Goal: Task Accomplishment & Management: Manage account settings

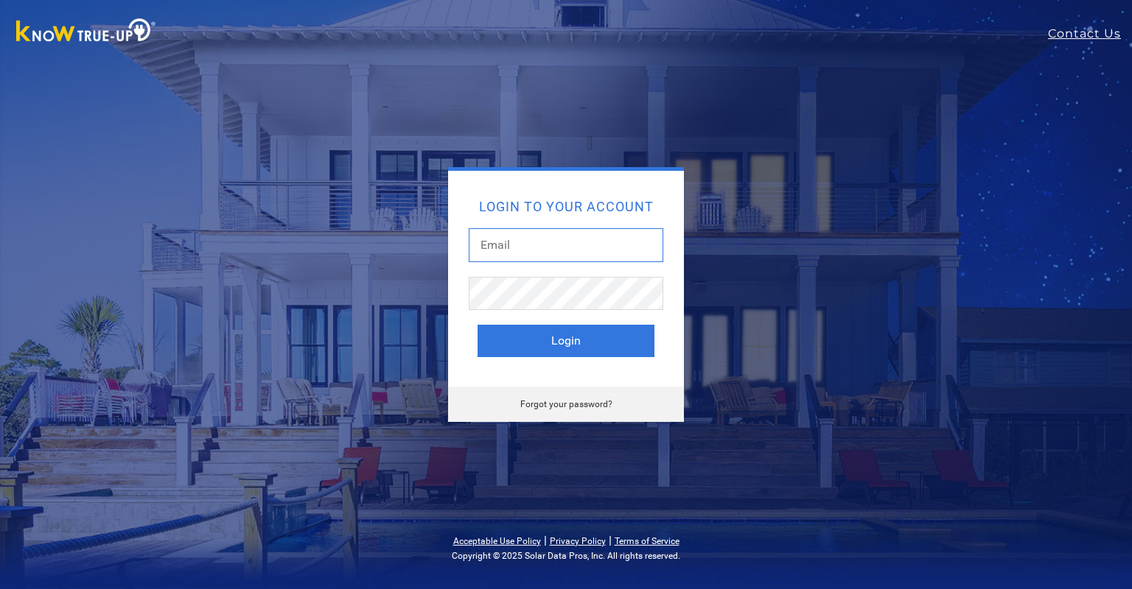
type input "[PERSON_NAME][EMAIL_ADDRESS][DOMAIN_NAME]"
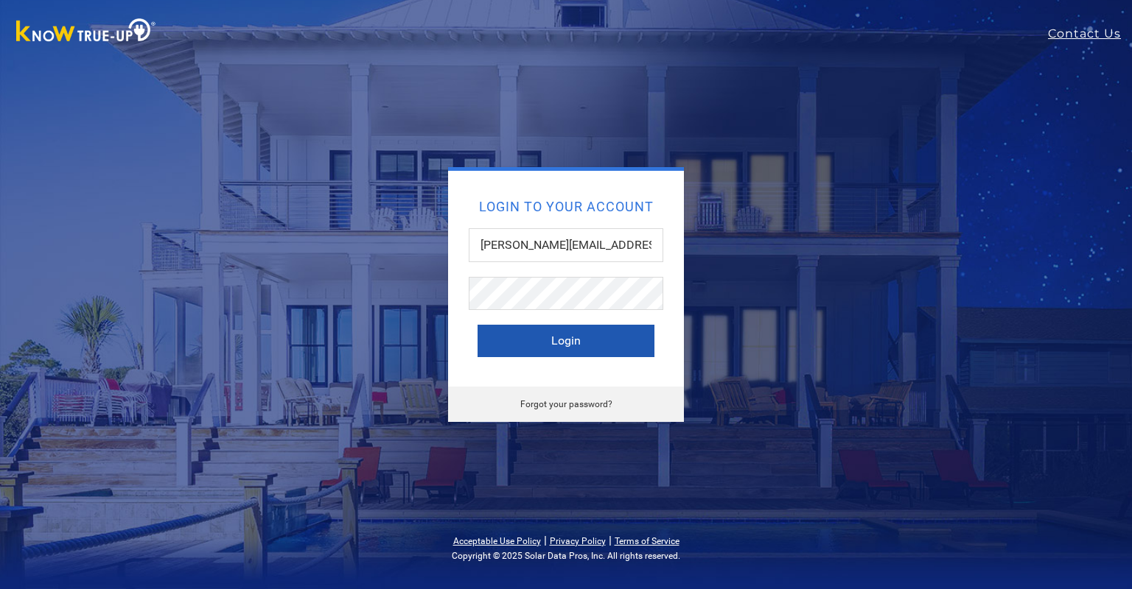
click at [576, 341] on button "Login" at bounding box center [565, 341] width 177 height 32
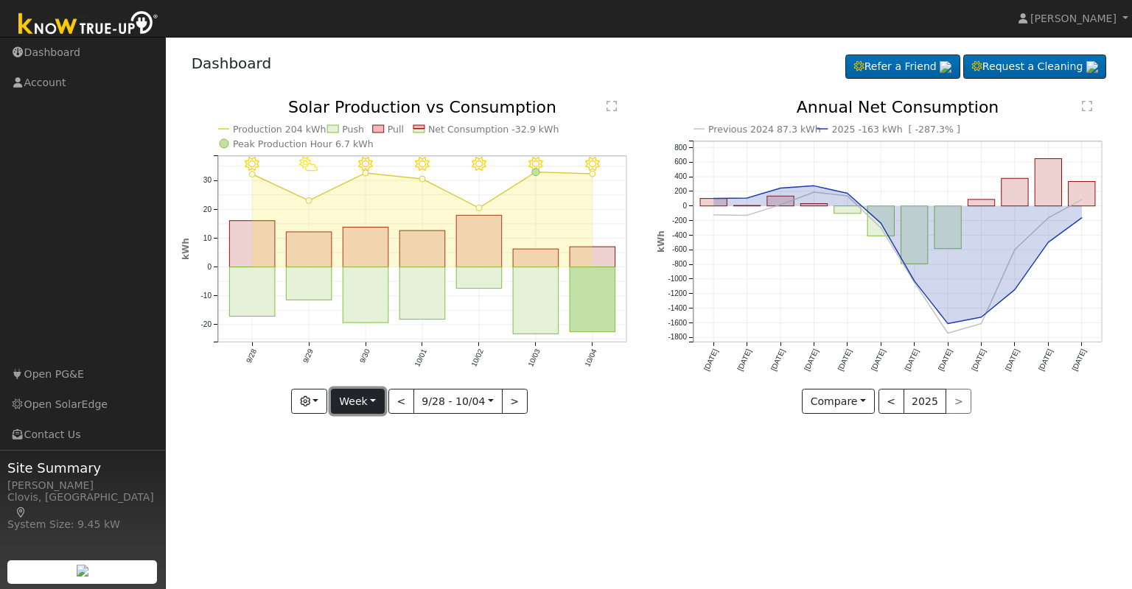
click at [380, 402] on button "Week" at bounding box center [358, 401] width 54 height 25
click at [371, 474] on link "Month" at bounding box center [383, 473] width 102 height 21
type input "2025-09-01"
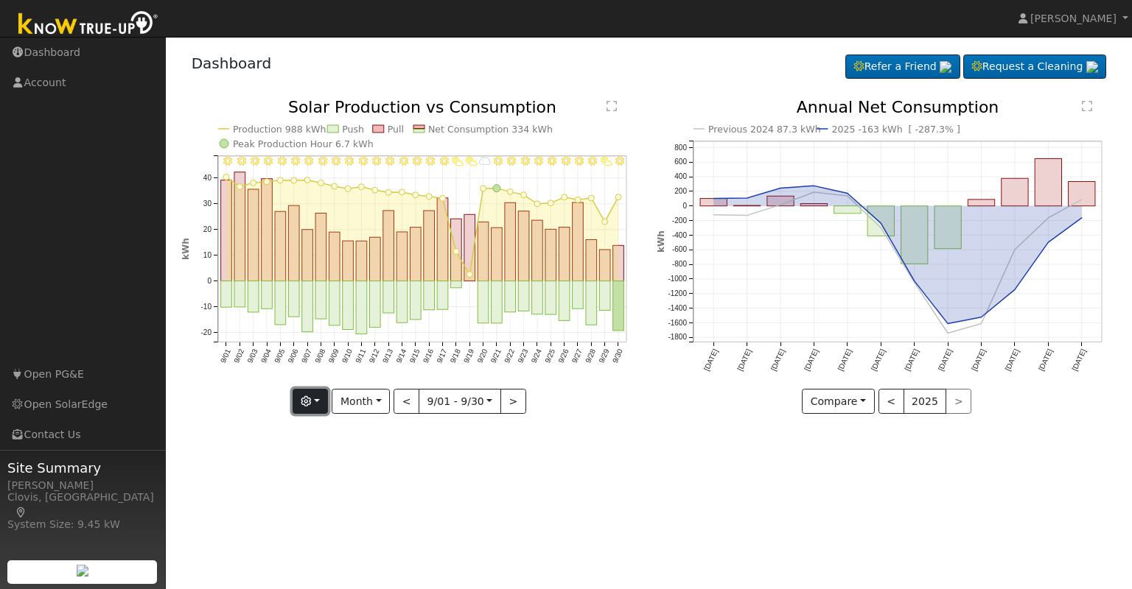
click at [325, 404] on button "button" at bounding box center [310, 401] width 36 height 25
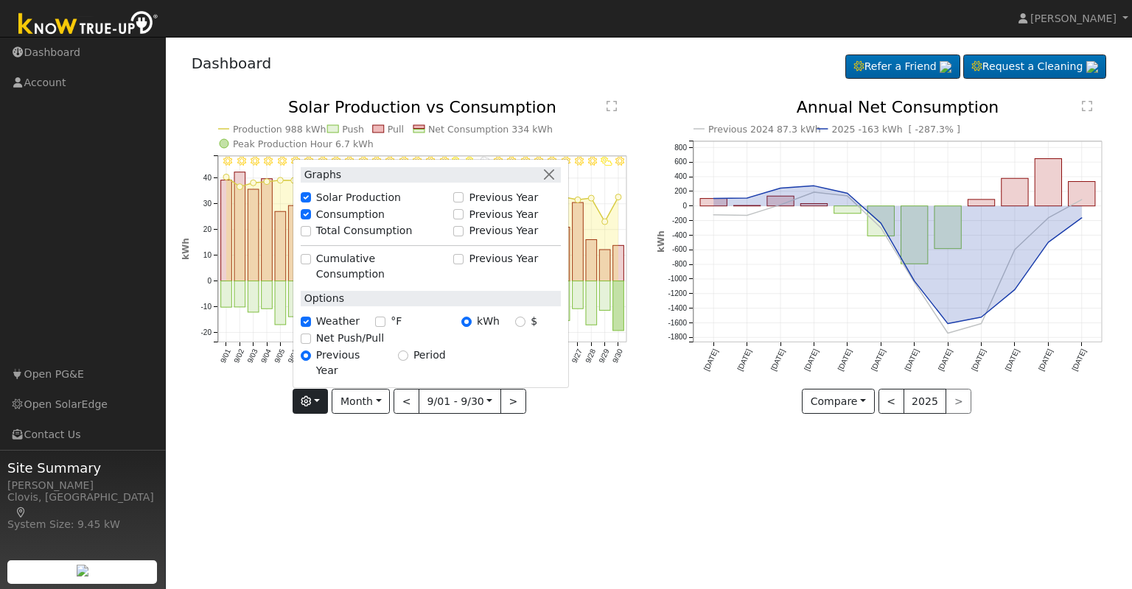
click at [353, 239] on label "Total Consumption" at bounding box center [364, 230] width 97 height 15
click at [311, 236] on input "Total Consumption" at bounding box center [306, 231] width 10 height 10
checkbox input "true"
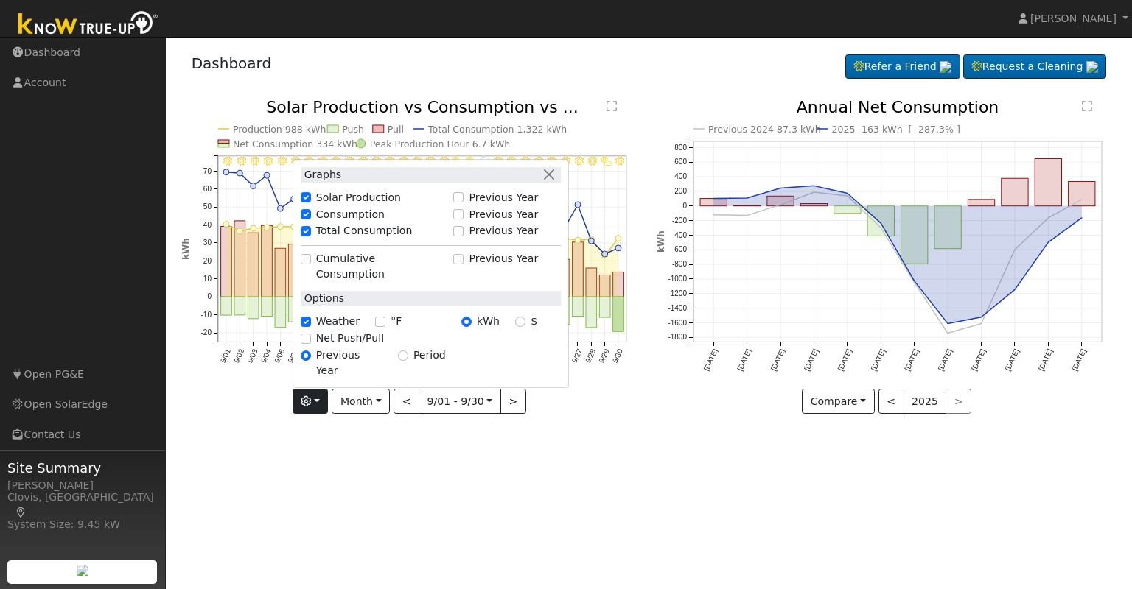
click at [505, 494] on div "User Profile First name Last name Email Email Notifications No Emails No Emails…" at bounding box center [649, 313] width 966 height 553
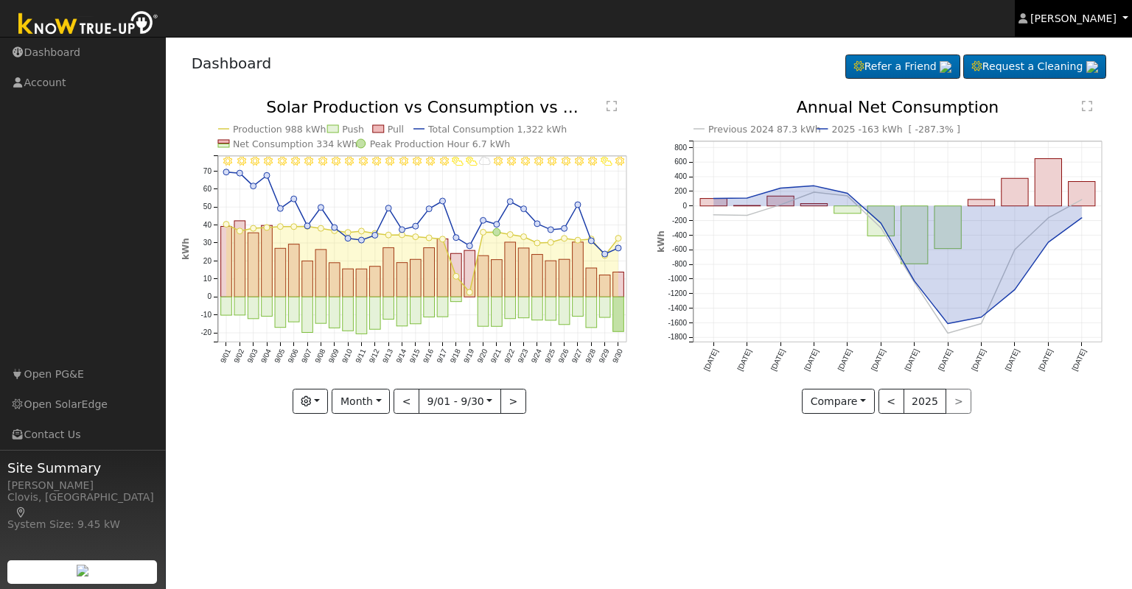
click at [1100, 16] on span "James Correia" at bounding box center [1073, 19] width 86 height 12
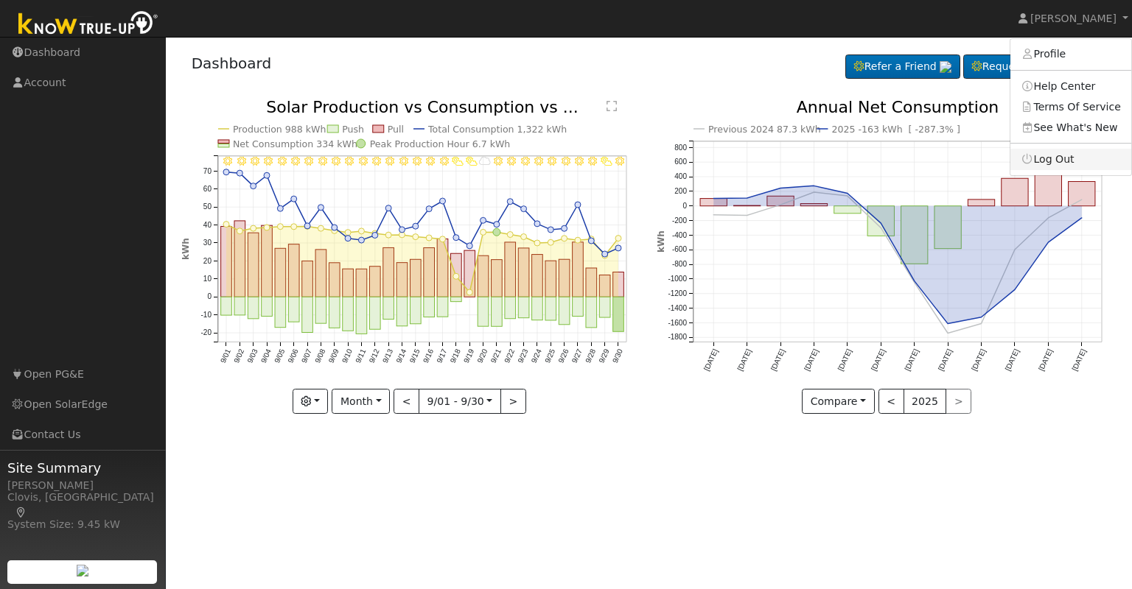
click at [1059, 160] on link "Log Out" at bounding box center [1070, 159] width 121 height 21
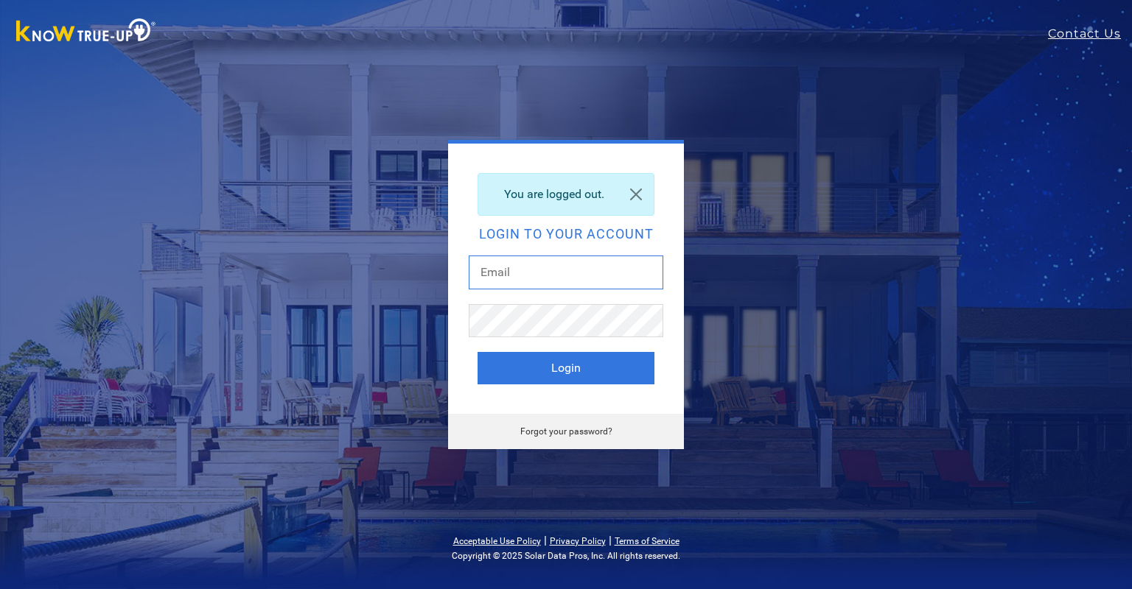
type input "[PERSON_NAME][EMAIL_ADDRESS][DOMAIN_NAME]"
